Goal: Check status: Check status

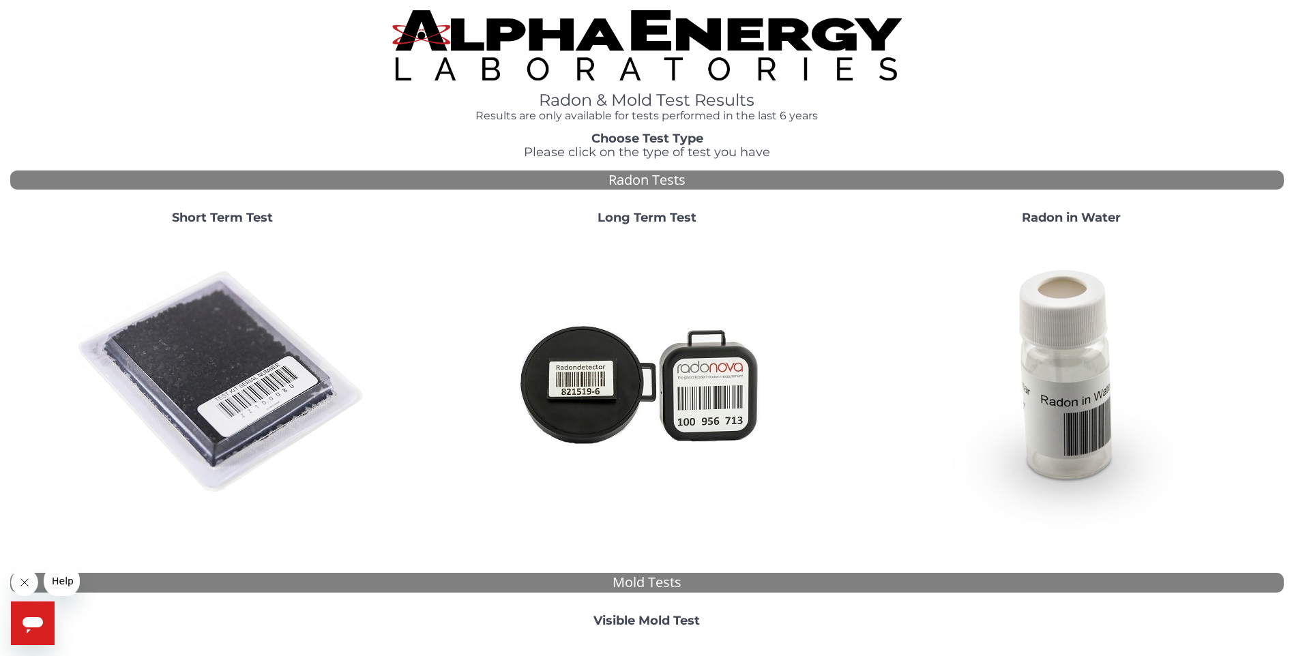
click at [256, 219] on strong "Short Term Test" at bounding box center [222, 217] width 101 height 15
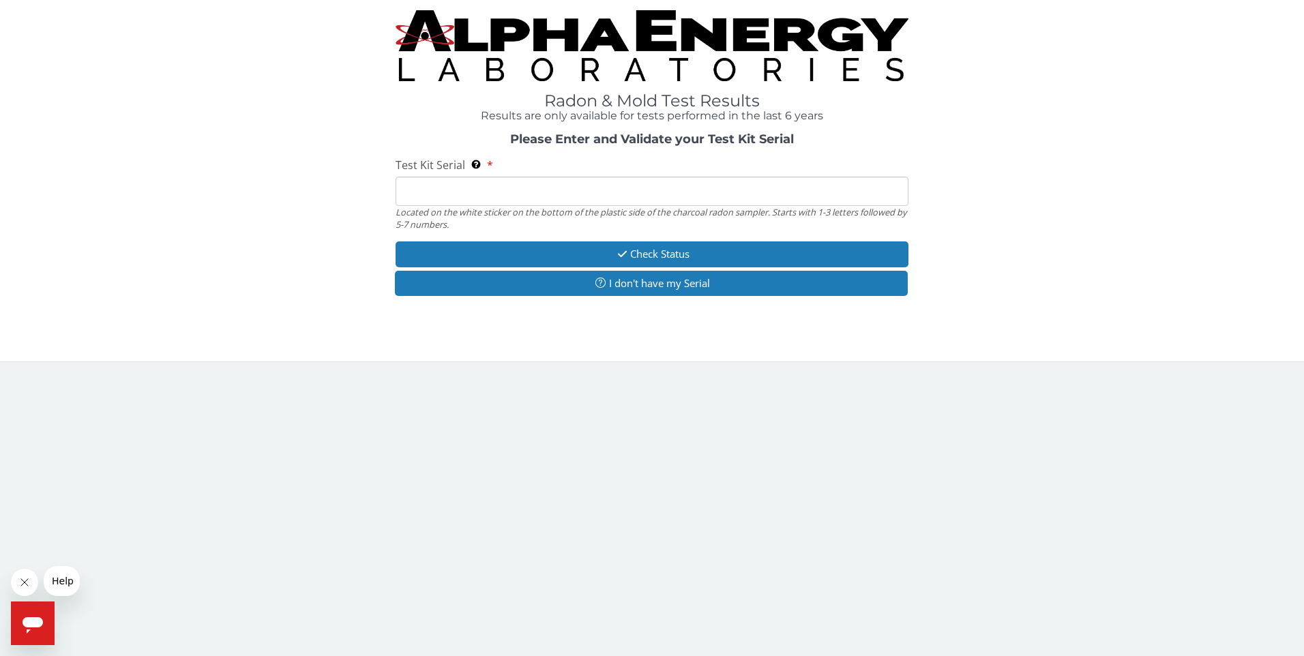
click at [593, 188] on input "Test Kit Serial Located on the white sticker on the bottom of the plastic side …" at bounding box center [653, 191] width 514 height 29
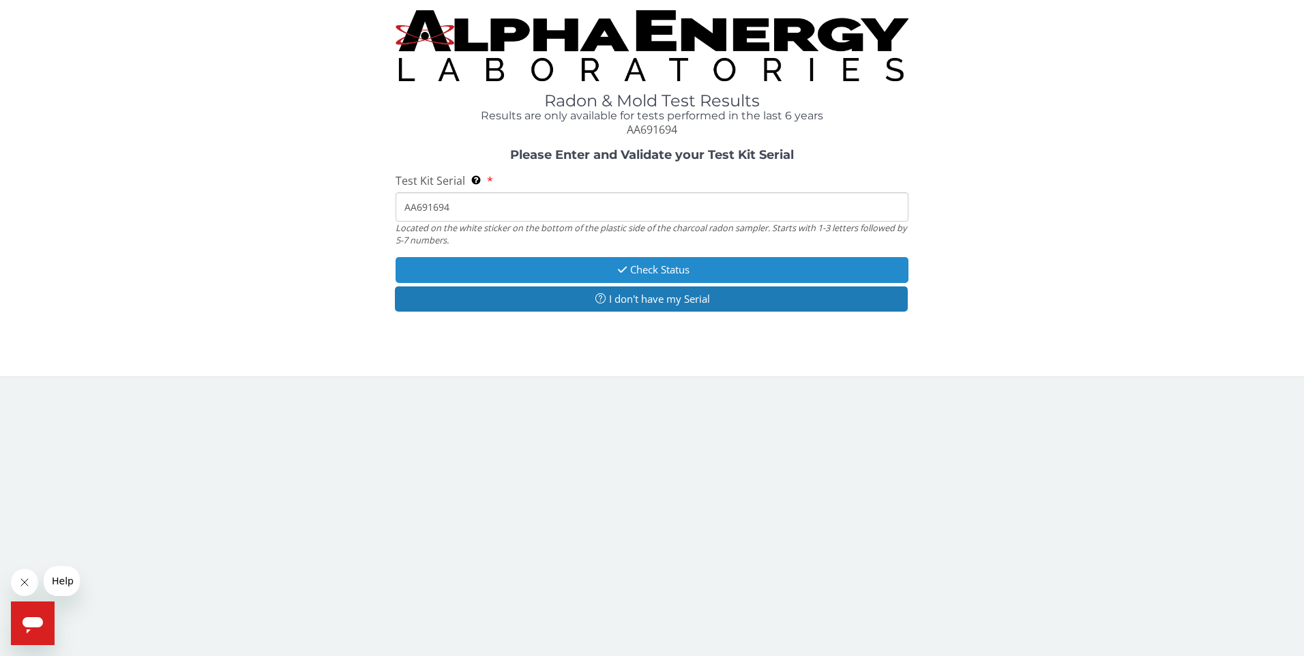
type input "AA691694"
click at [713, 269] on button "Check Status" at bounding box center [653, 269] width 514 height 25
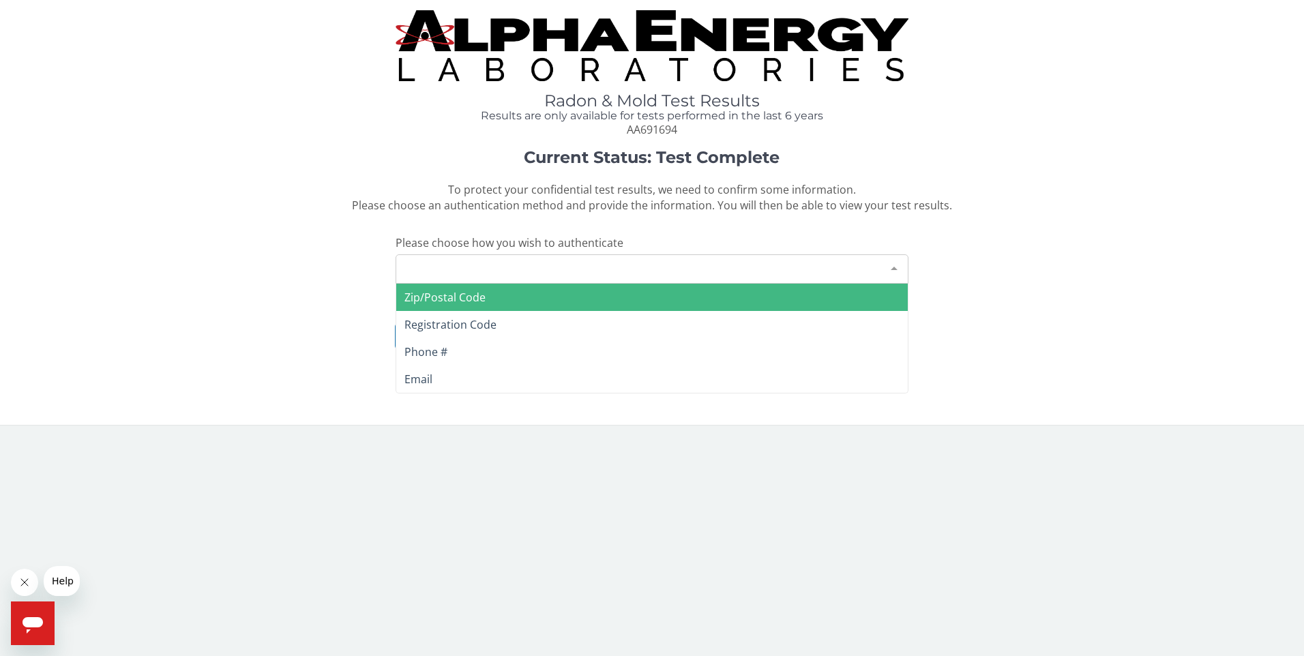
click at [673, 267] on div "Please make a selection" at bounding box center [653, 268] width 514 height 29
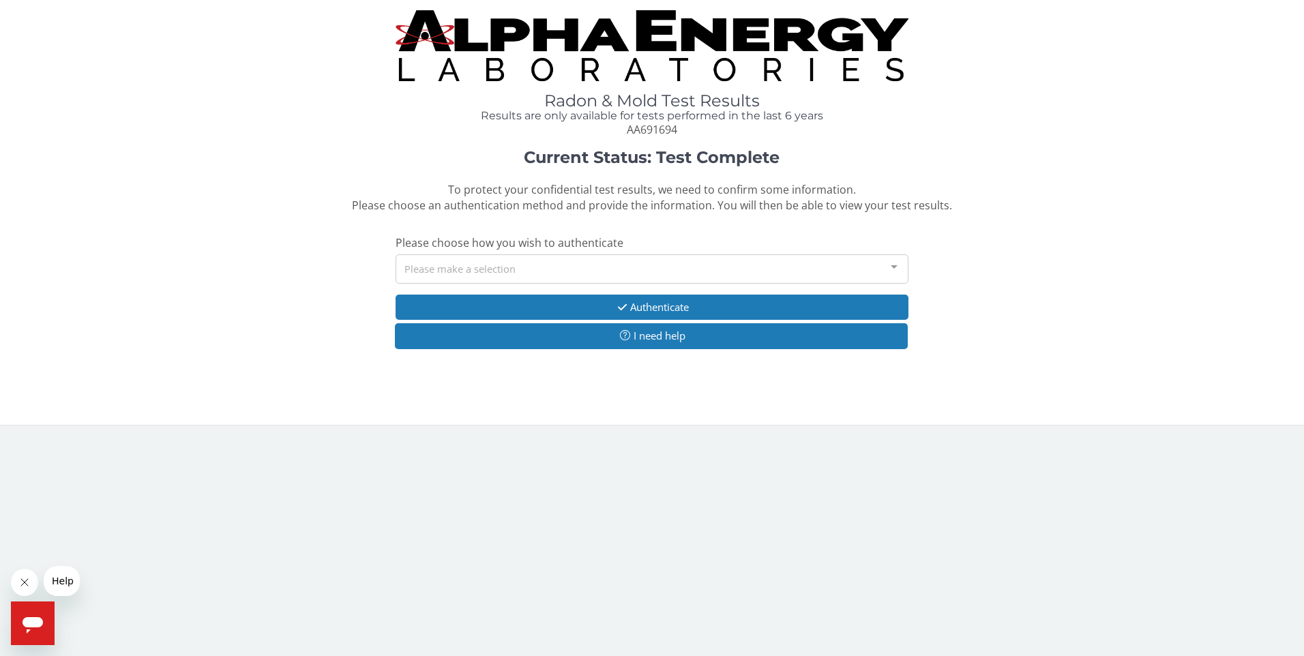
click at [640, 271] on div "Please make a selection" at bounding box center [653, 268] width 514 height 29
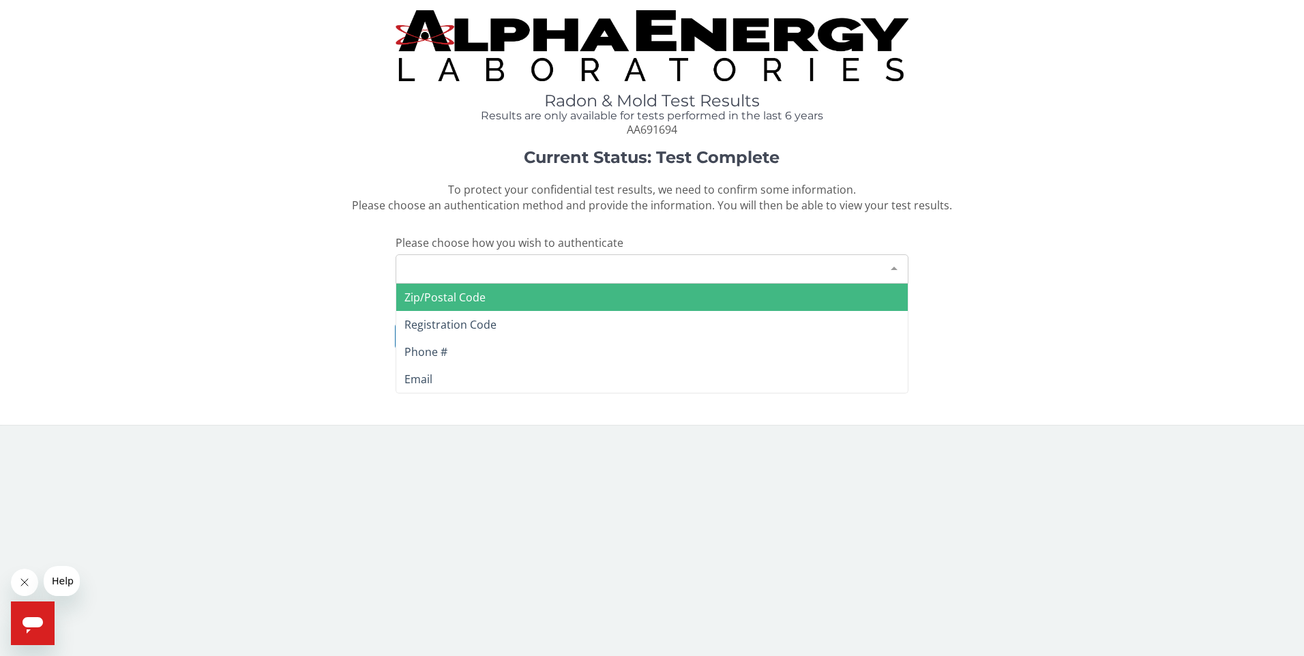
click at [582, 299] on span "Zip/Postal Code" at bounding box center [652, 297] width 512 height 27
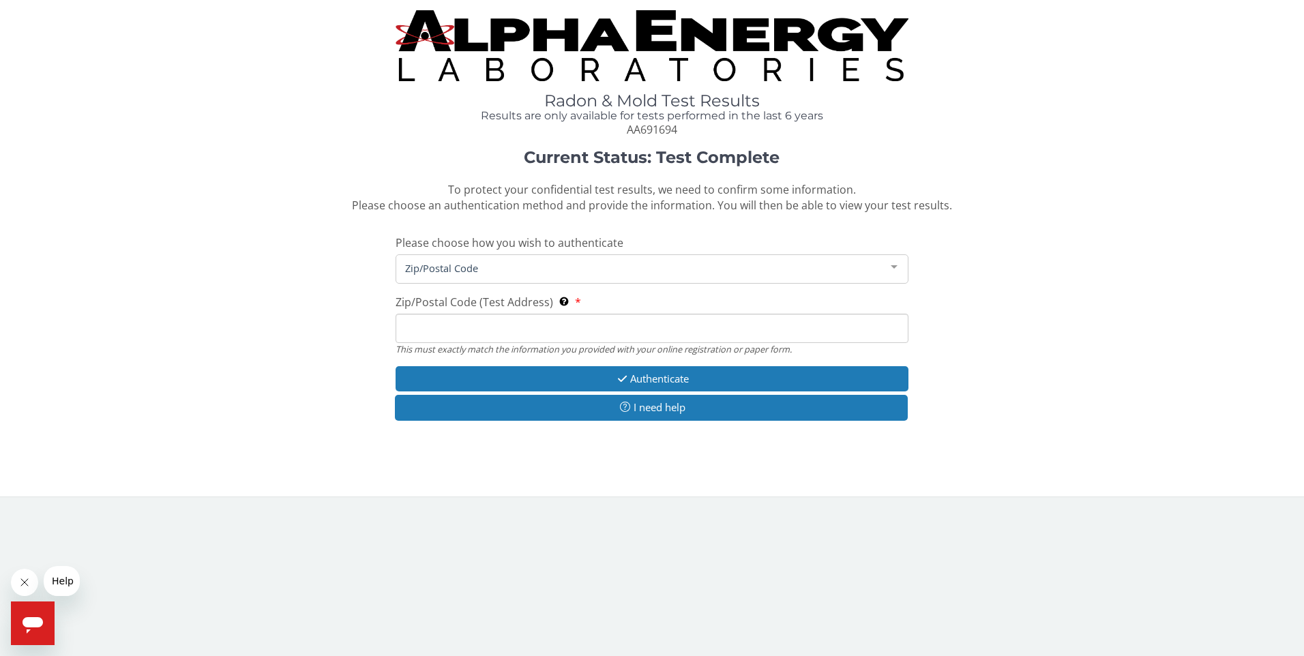
click at [520, 323] on input "Zip/Postal Code (Test Address) This must exactly match the information you prov…" at bounding box center [653, 328] width 514 height 29
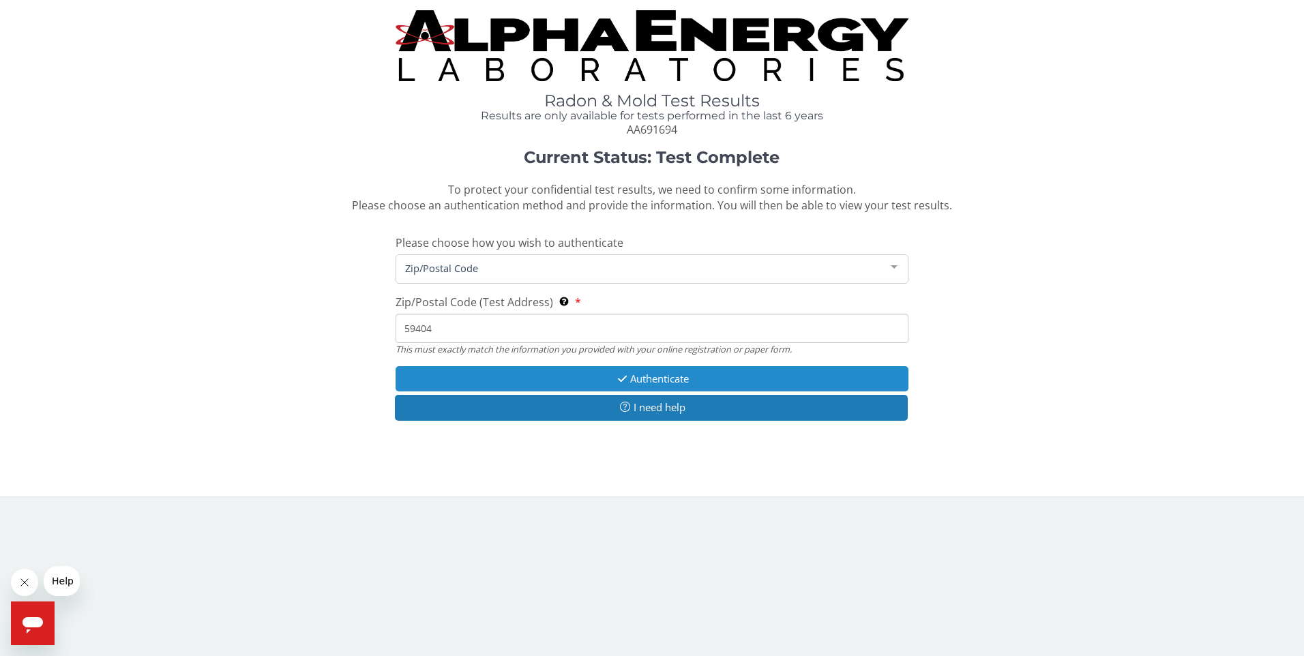
type input "59404"
click at [665, 378] on button "Authenticate" at bounding box center [653, 378] width 514 height 25
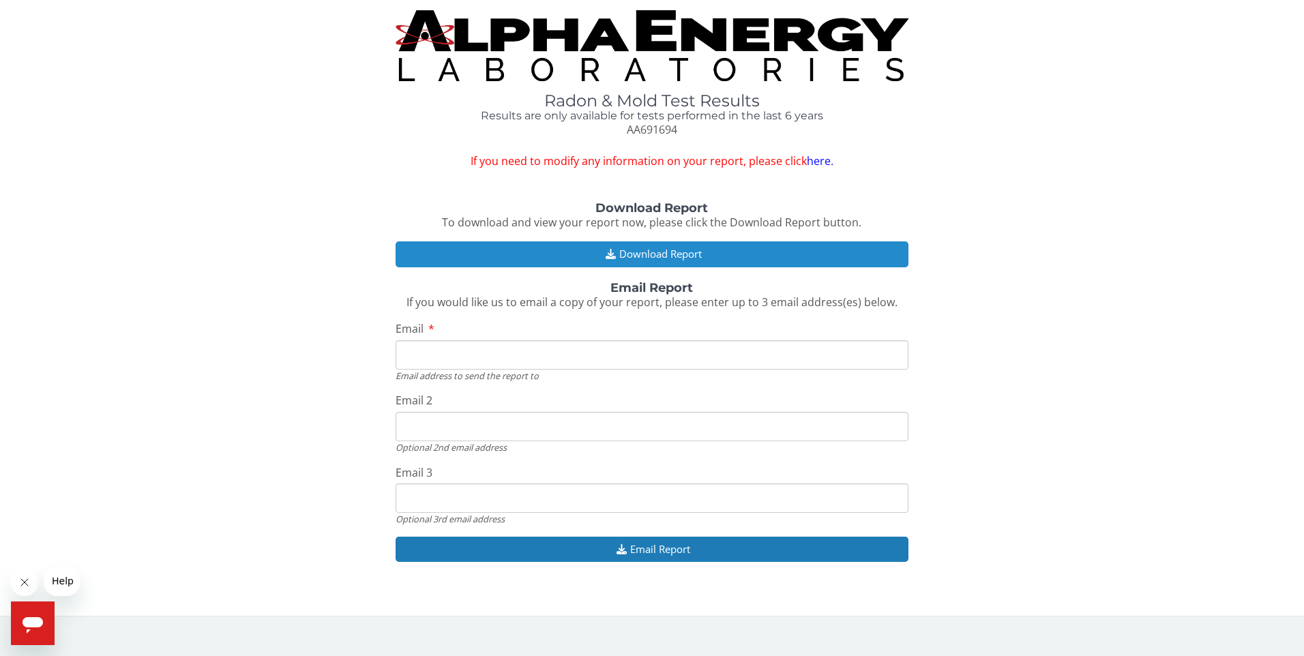
click at [651, 252] on button "Download Report" at bounding box center [653, 253] width 514 height 25
